Goal: Information Seeking & Learning: Learn about a topic

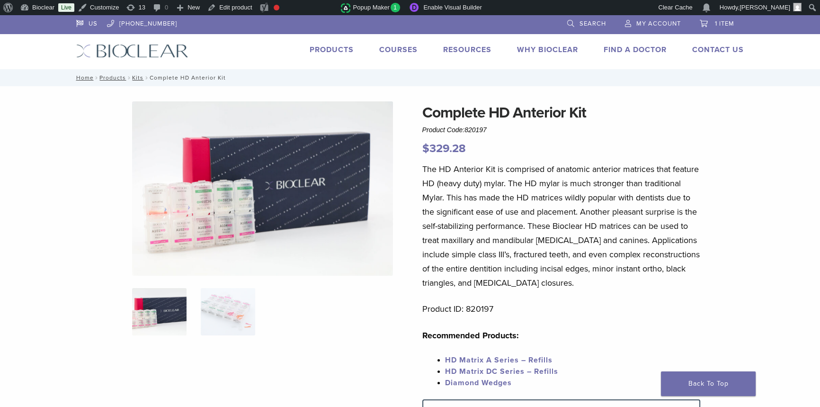
click at [323, 50] on link "Products" at bounding box center [332, 49] width 44 height 9
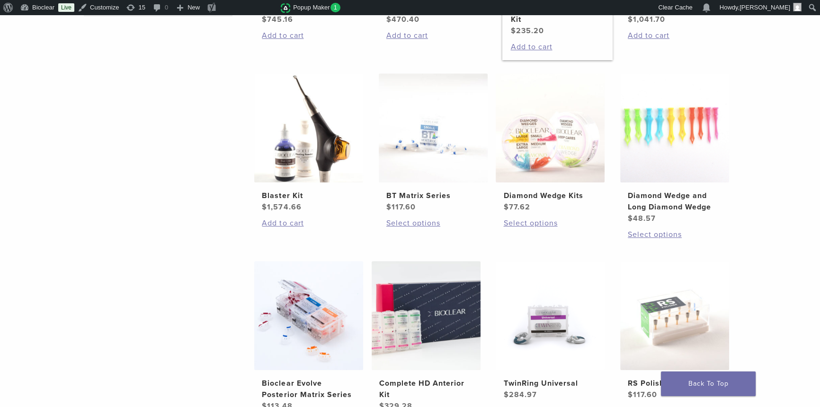
scroll to position [689, 0]
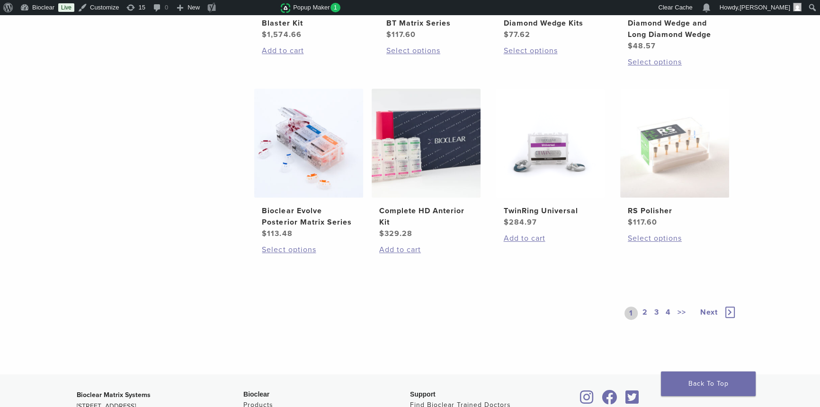
click at [645, 309] on link "2" at bounding box center [645, 312] width 9 height 13
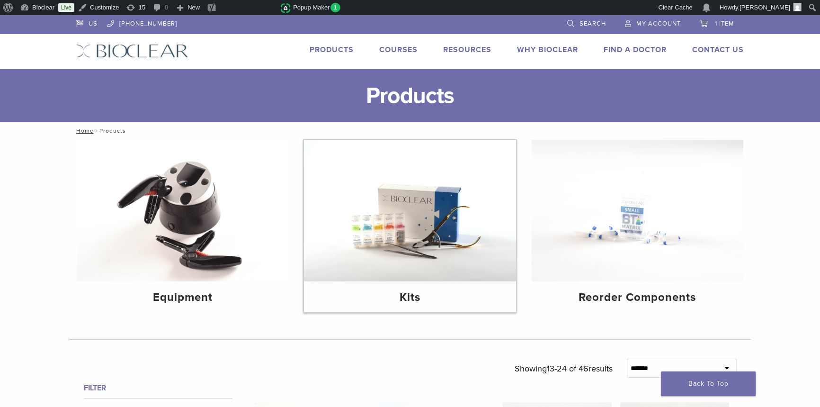
click at [445, 212] on img at bounding box center [410, 211] width 212 height 142
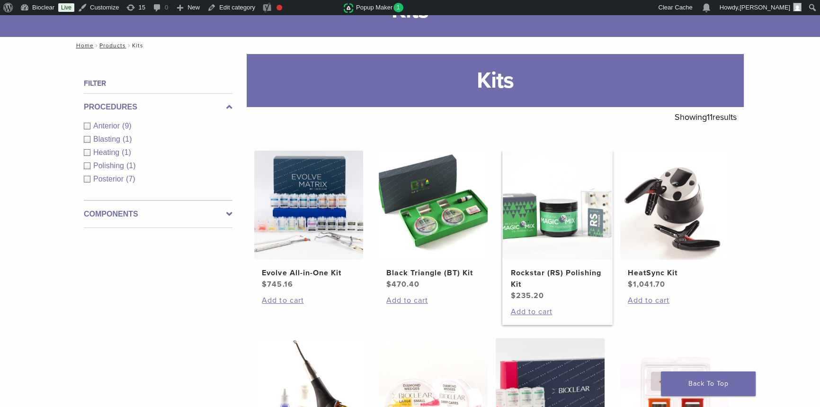
scroll to position [86, 0]
click at [559, 271] on h2 "Rockstar (RS) Polishing Kit" at bounding box center [557, 278] width 94 height 23
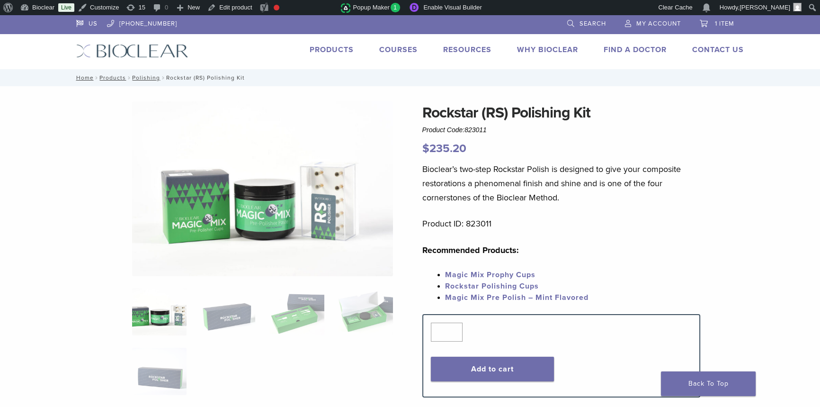
click at [341, 51] on link "Products" at bounding box center [332, 49] width 44 height 9
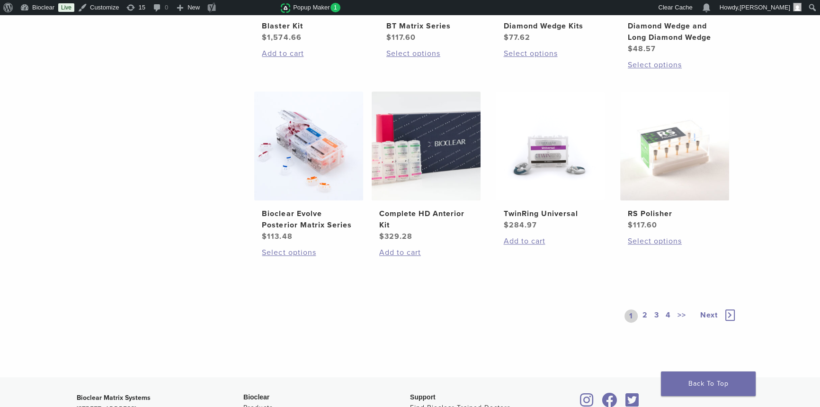
scroll to position [775, 0]
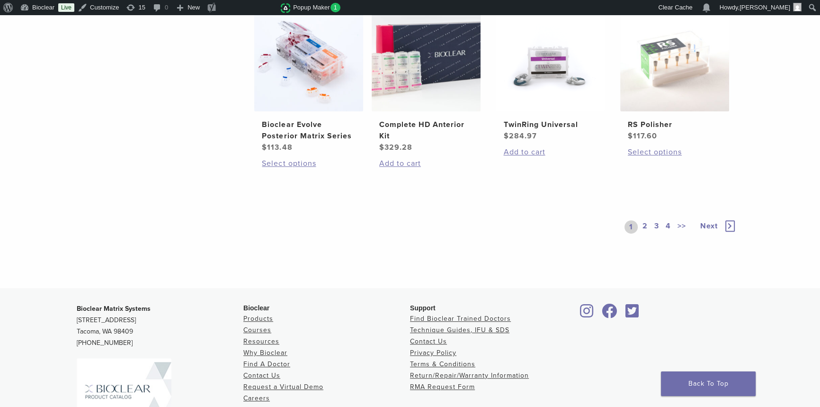
click at [643, 223] on link "2" at bounding box center [645, 226] width 9 height 13
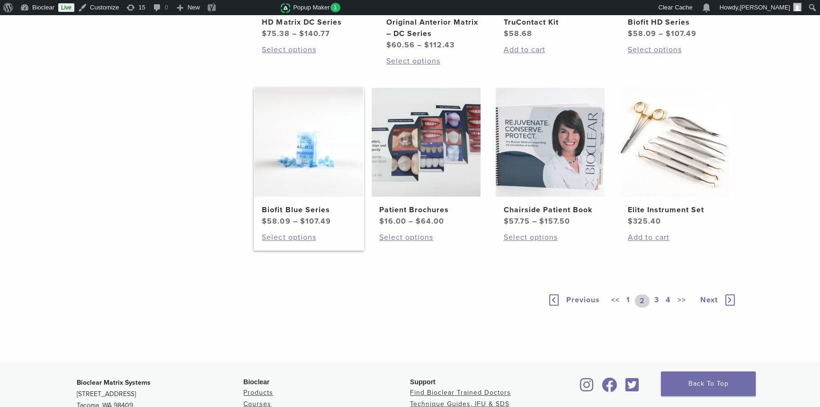
scroll to position [870, 0]
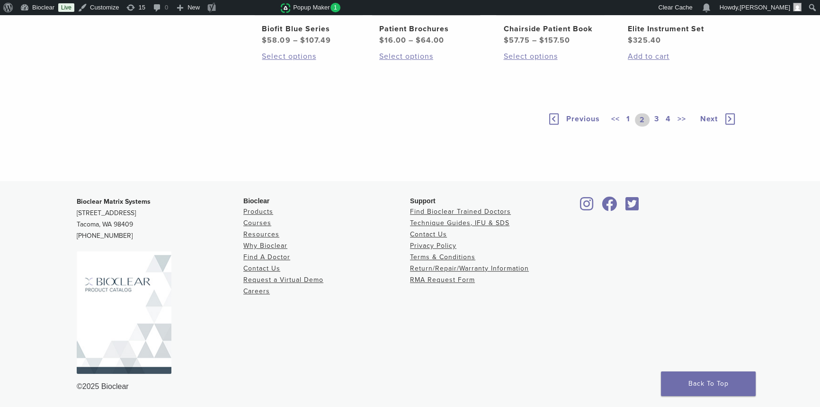
click at [114, 281] on img at bounding box center [124, 312] width 95 height 123
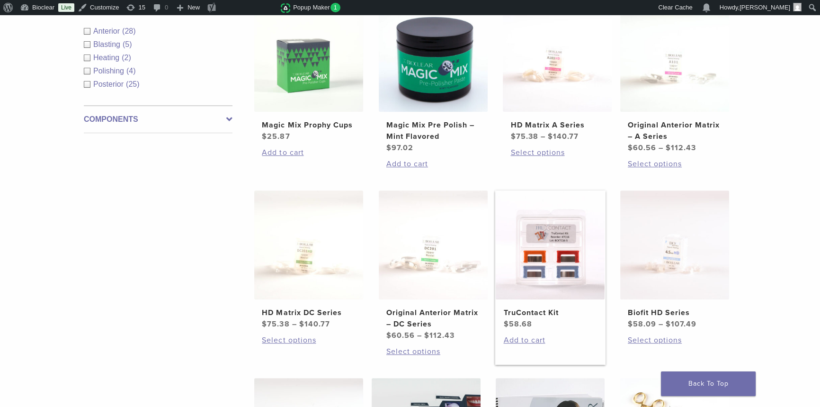
scroll to position [483, 0]
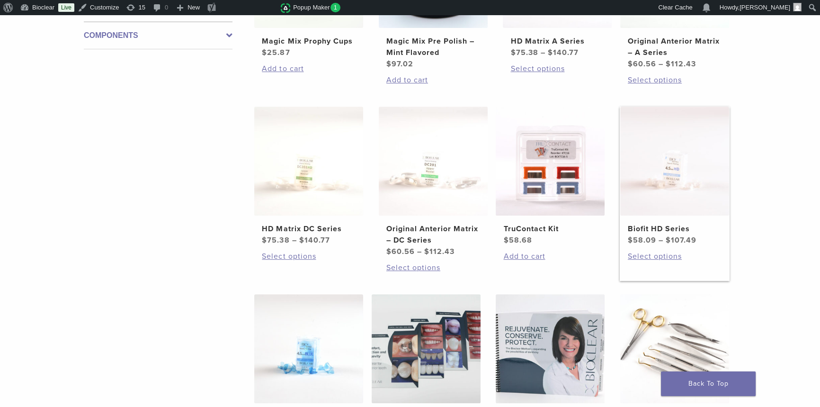
click at [676, 227] on h2 "Biofit HD Series" at bounding box center [675, 228] width 94 height 11
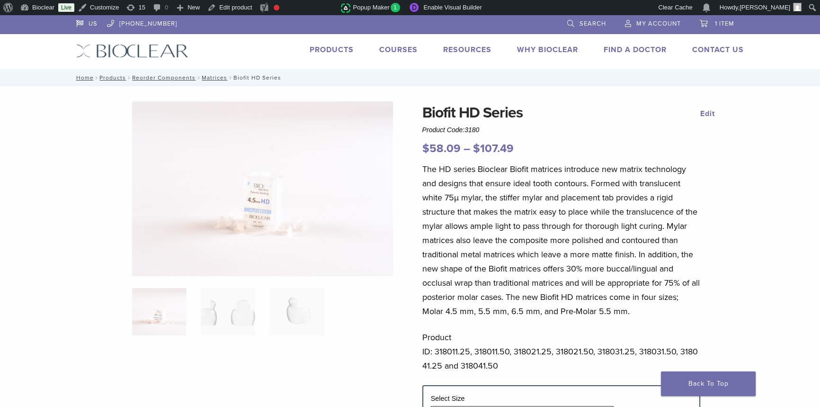
click at [346, 47] on link "Products" at bounding box center [332, 49] width 44 height 9
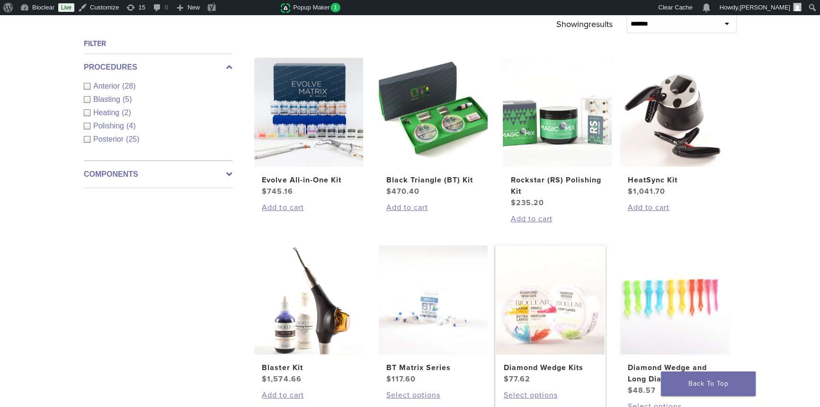
scroll to position [43, 0]
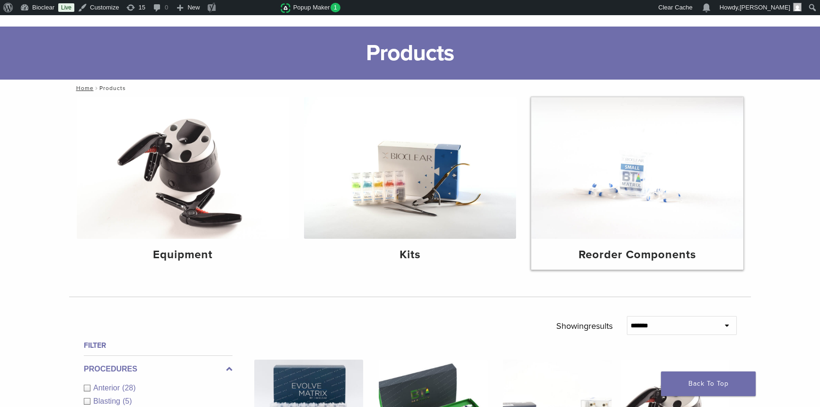
click at [624, 188] on img at bounding box center [637, 168] width 212 height 142
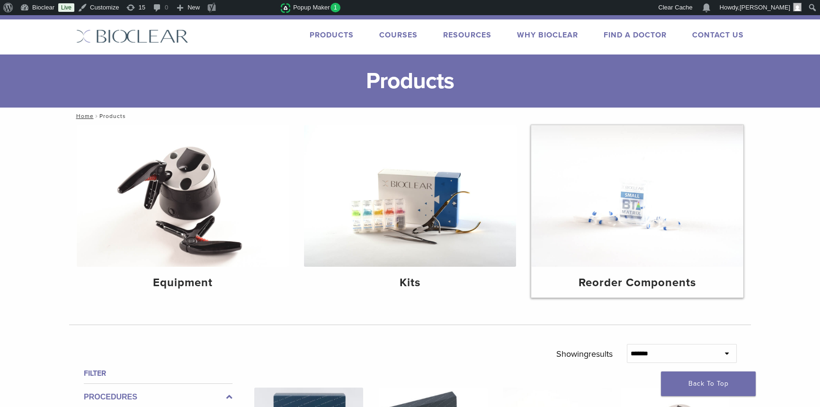
scroll to position [0, 0]
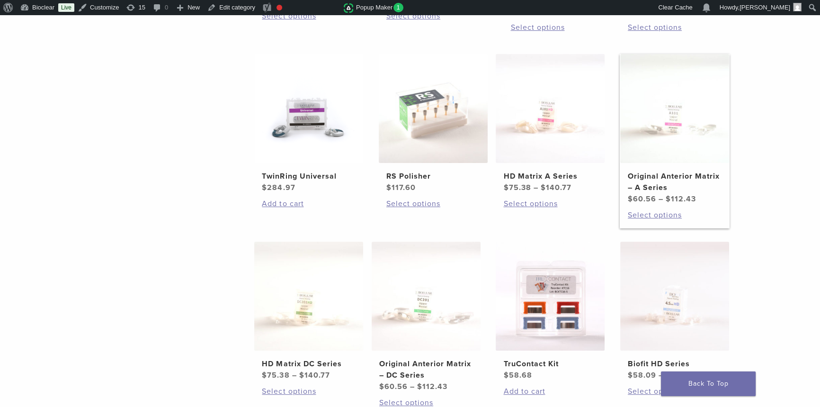
scroll to position [474, 0]
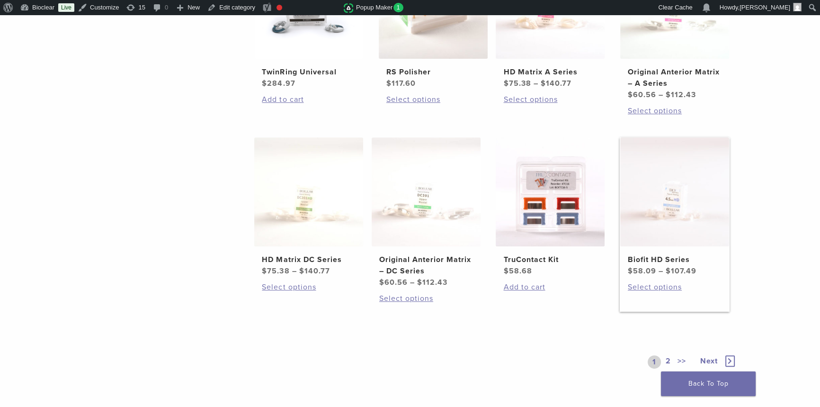
click at [673, 268] on bdi "$ 107.49" at bounding box center [681, 270] width 31 height 9
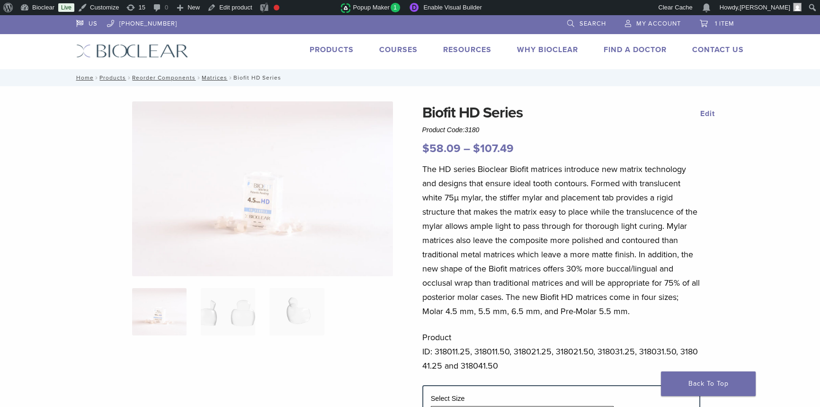
click at [330, 48] on link "Products" at bounding box center [332, 49] width 44 height 9
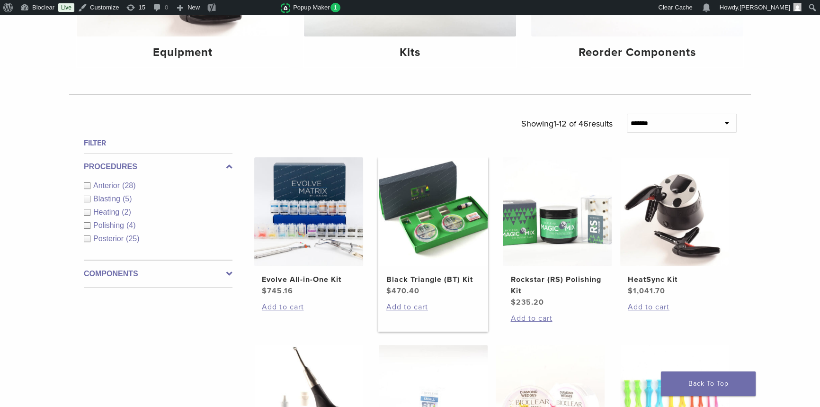
scroll to position [258, 0]
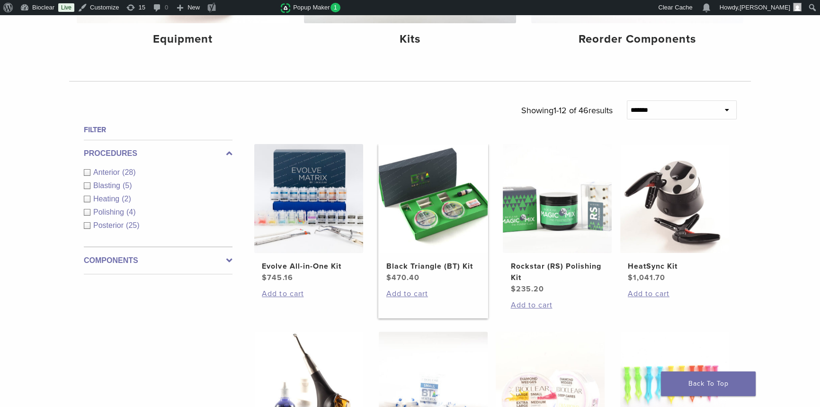
click at [414, 247] on img at bounding box center [433, 198] width 109 height 109
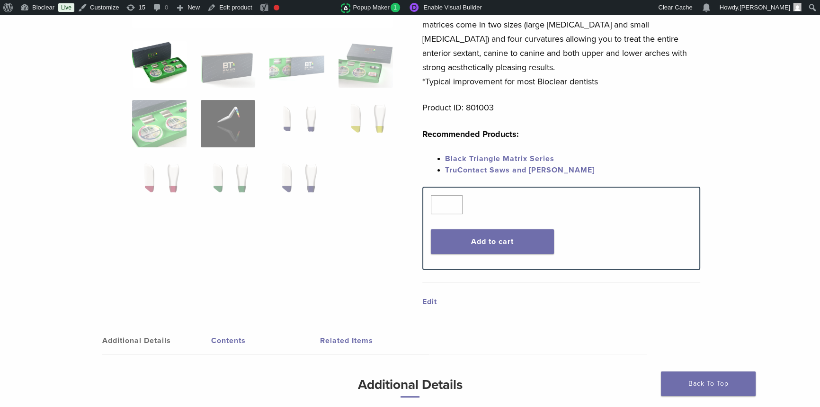
click at [220, 348] on link "Contents" at bounding box center [265, 340] width 109 height 27
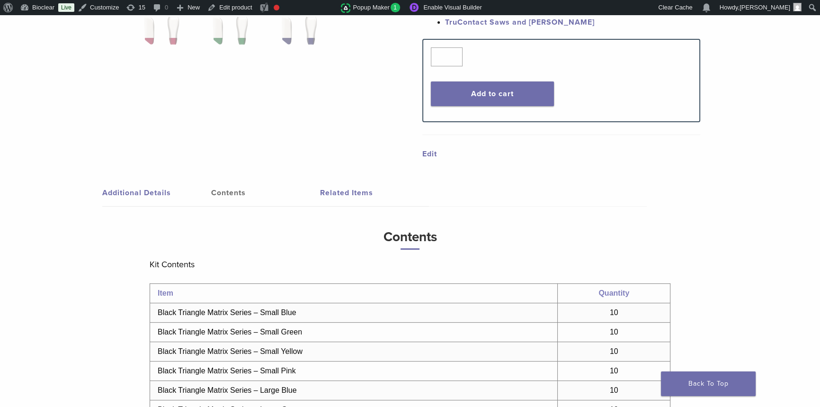
scroll to position [559, 0]
